Goal: Task Accomplishment & Management: Use online tool/utility

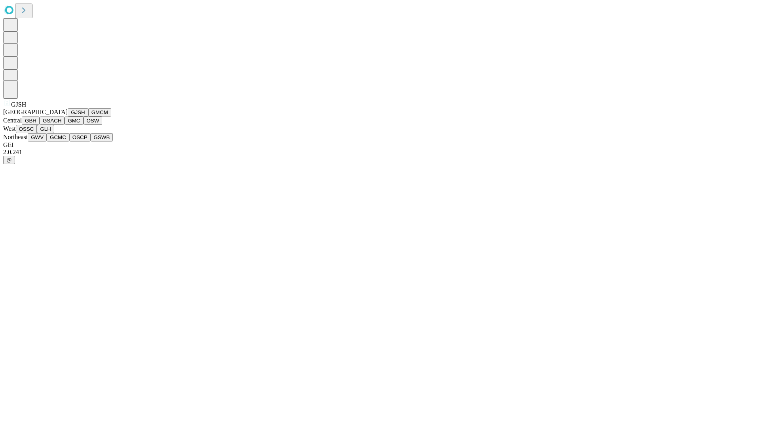
click at [68, 116] on button "GJSH" at bounding box center [78, 112] width 21 height 8
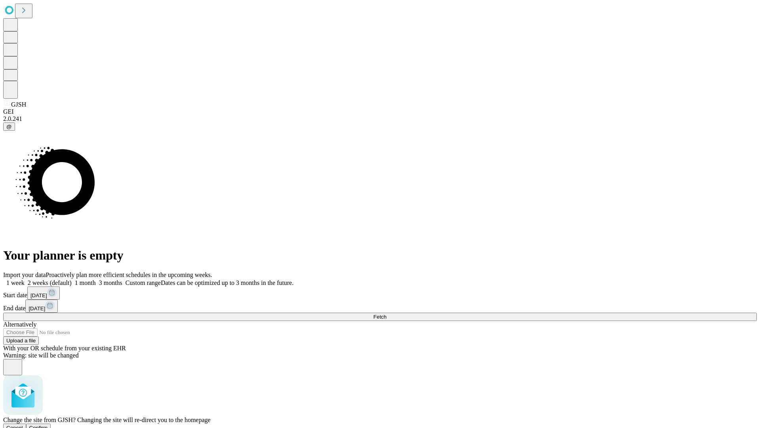
click at [48, 425] on span "Confirm" at bounding box center [38, 428] width 19 height 6
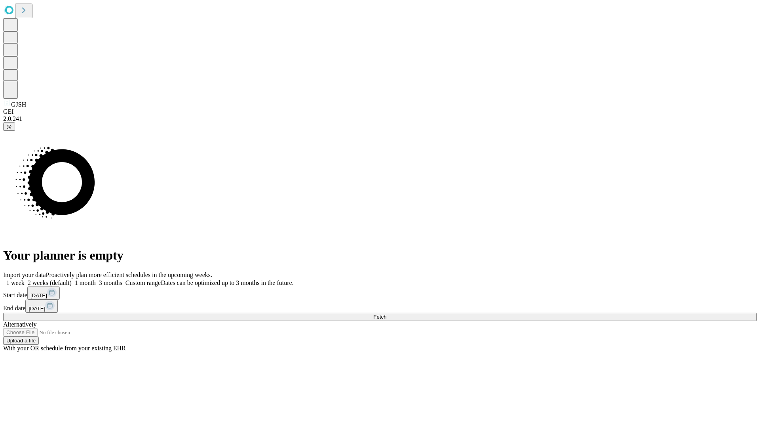
click at [72, 279] on label "2 weeks (default)" at bounding box center [48, 282] width 47 height 7
click at [387, 314] on span "Fetch" at bounding box center [379, 317] width 13 height 6
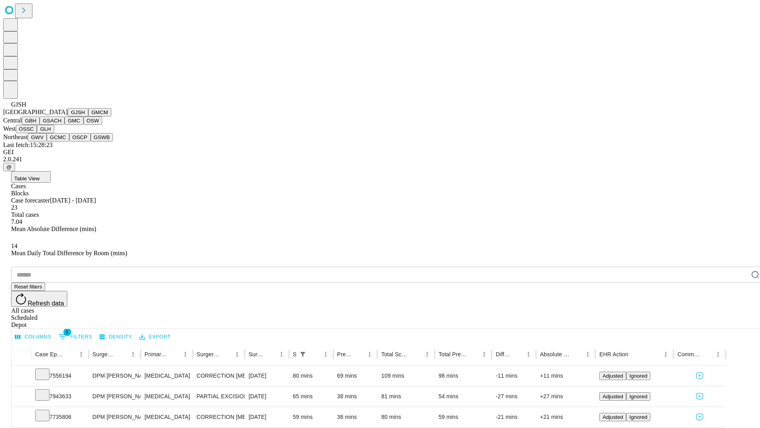
click at [88, 116] on button "GMCM" at bounding box center [99, 112] width 23 height 8
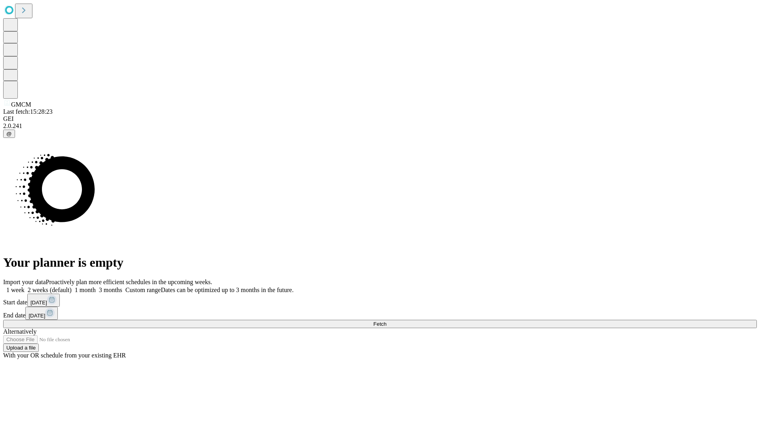
click at [72, 286] on label "2 weeks (default)" at bounding box center [48, 289] width 47 height 7
click at [387, 321] on span "Fetch" at bounding box center [379, 324] width 13 height 6
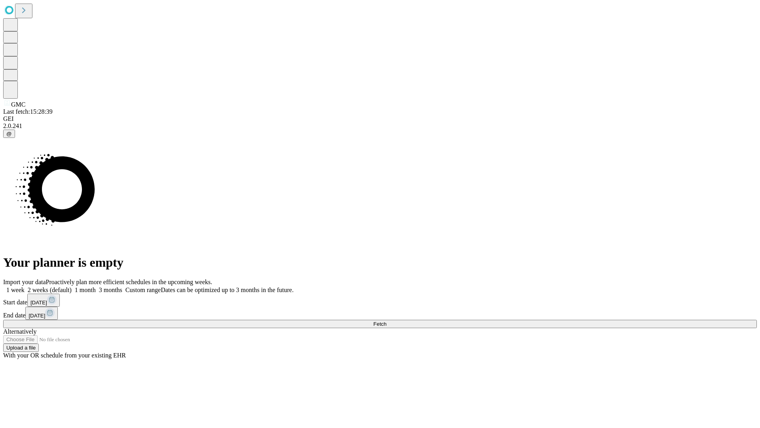
click at [72, 286] on label "2 weeks (default)" at bounding box center [48, 289] width 47 height 7
click at [387, 321] on span "Fetch" at bounding box center [379, 324] width 13 height 6
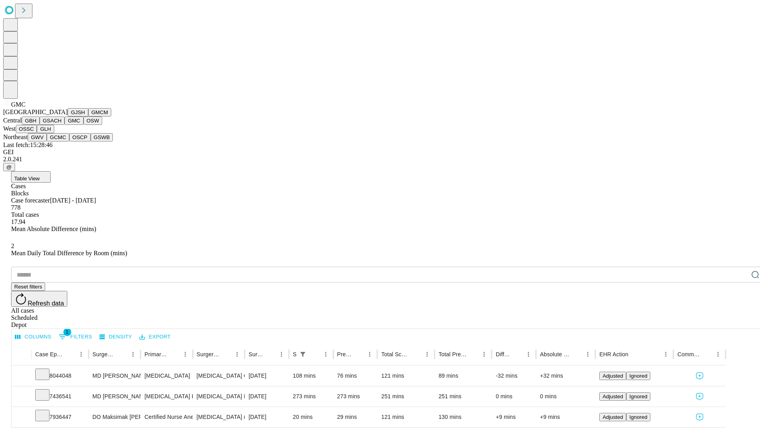
click at [84, 125] on button "OSW" at bounding box center [93, 120] width 19 height 8
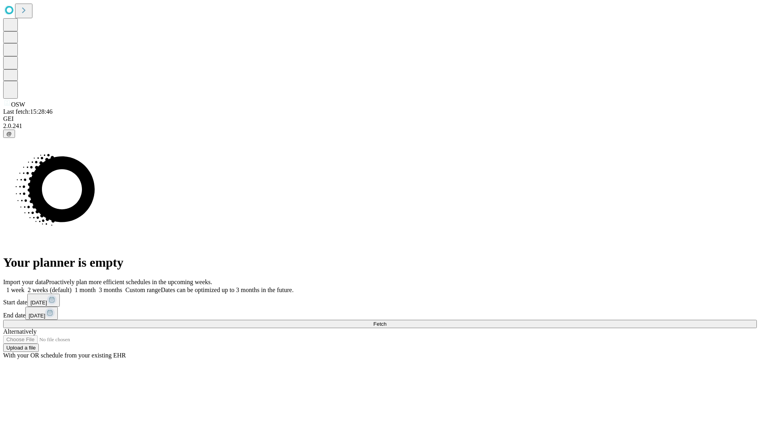
click at [72, 286] on label "2 weeks (default)" at bounding box center [48, 289] width 47 height 7
click at [387, 321] on span "Fetch" at bounding box center [379, 324] width 13 height 6
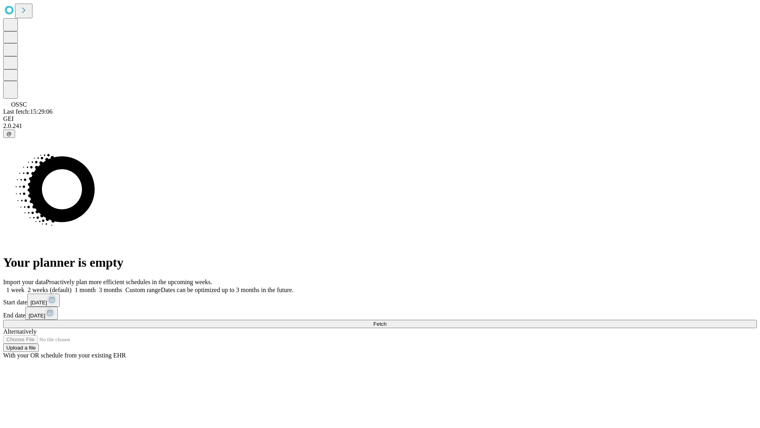
click at [72, 286] on label "2 weeks (default)" at bounding box center [48, 289] width 47 height 7
click at [387, 321] on span "Fetch" at bounding box center [379, 324] width 13 height 6
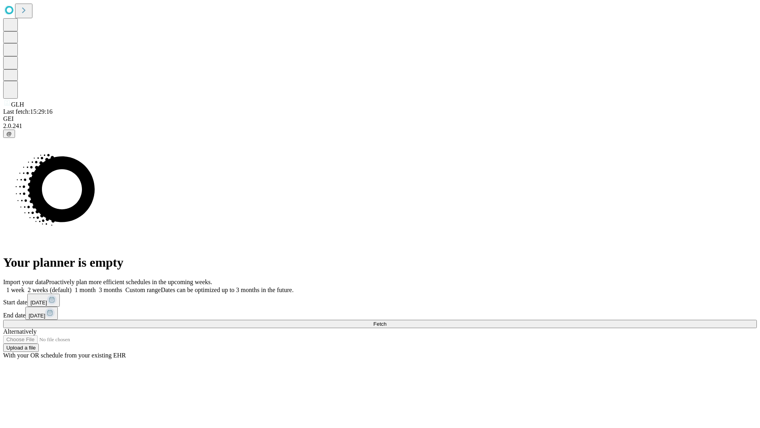
click at [72, 286] on label "2 weeks (default)" at bounding box center [48, 289] width 47 height 7
click at [387, 321] on span "Fetch" at bounding box center [379, 324] width 13 height 6
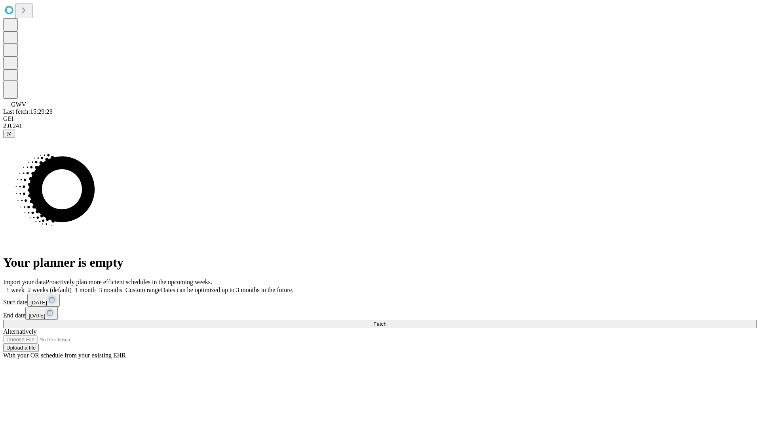
click at [72, 286] on label "2 weeks (default)" at bounding box center [48, 289] width 47 height 7
click at [387, 321] on span "Fetch" at bounding box center [379, 324] width 13 height 6
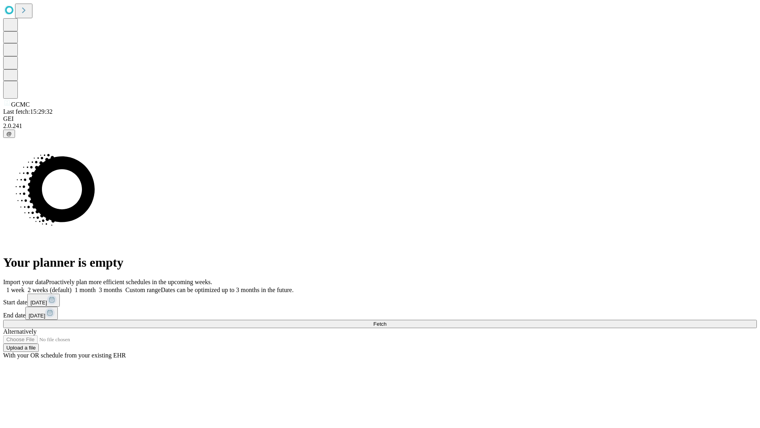
click at [72, 286] on label "2 weeks (default)" at bounding box center [48, 289] width 47 height 7
click at [387, 321] on span "Fetch" at bounding box center [379, 324] width 13 height 6
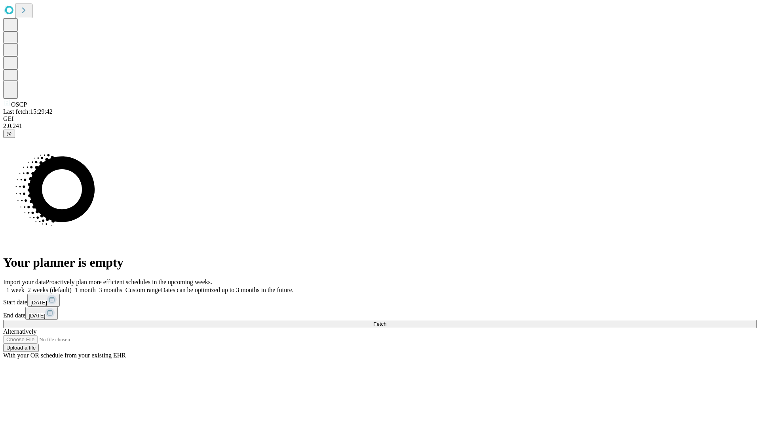
click at [72, 286] on label "2 weeks (default)" at bounding box center [48, 289] width 47 height 7
click at [387, 321] on span "Fetch" at bounding box center [379, 324] width 13 height 6
